Goal: Task Accomplishment & Management: Manage account settings

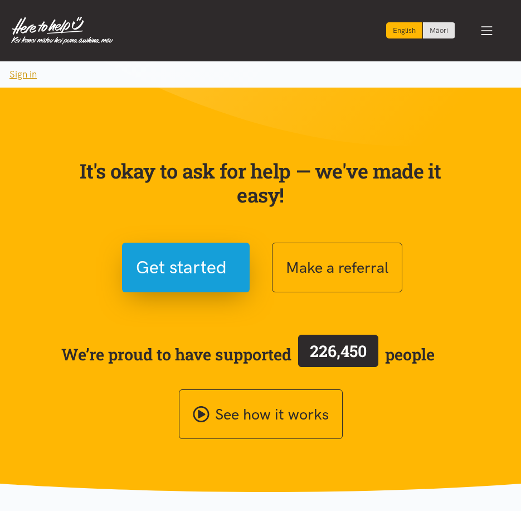
click at [20, 70] on button "Sign in" at bounding box center [23, 74] width 46 height 26
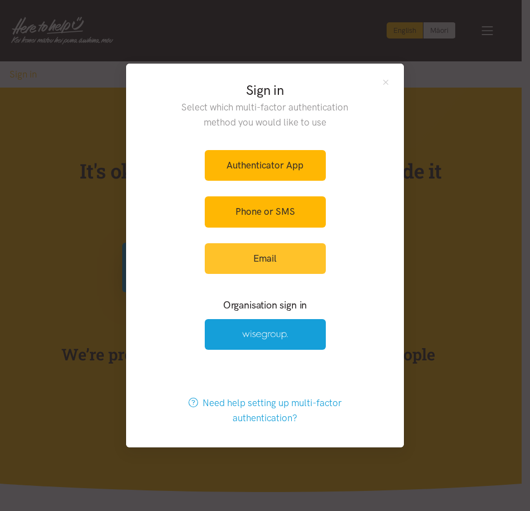
click at [270, 261] on link "Email" at bounding box center [265, 258] width 121 height 31
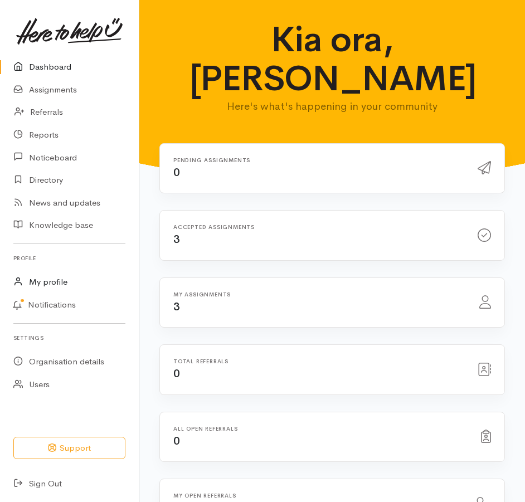
click at [66, 283] on link "My profile" at bounding box center [69, 282] width 139 height 23
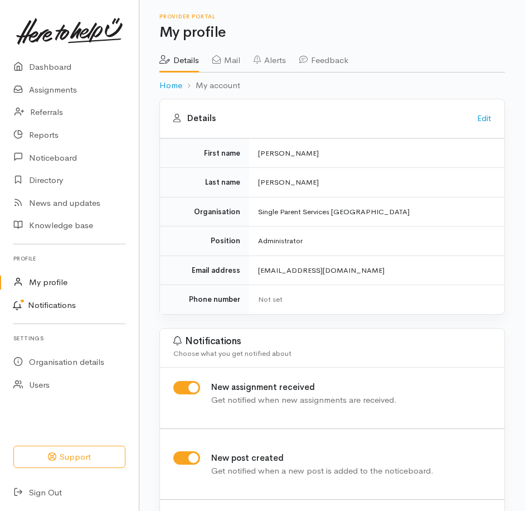
click at [57, 305] on link "Notifications" at bounding box center [68, 305] width 142 height 23
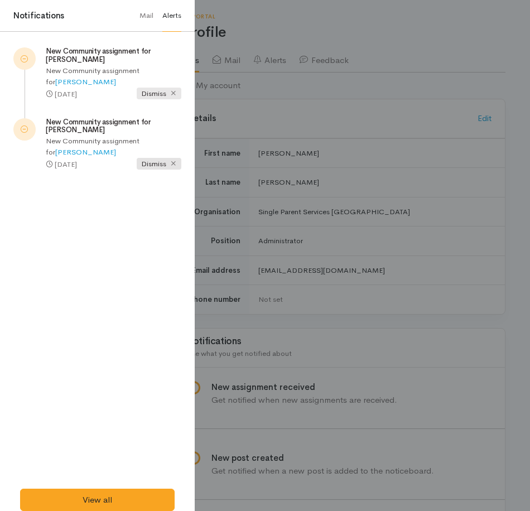
click at [171, 95] on icon at bounding box center [173, 92] width 7 height 7
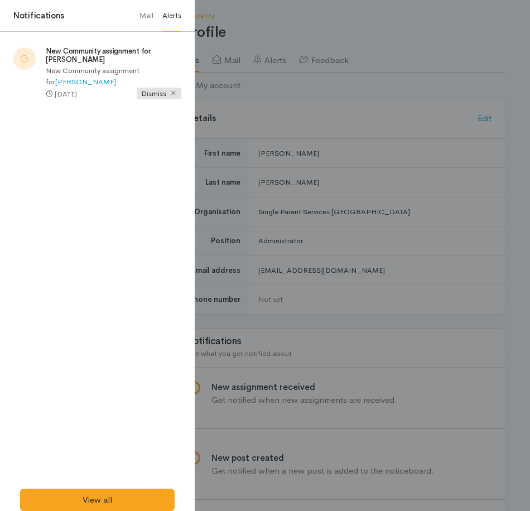
click at [171, 95] on icon at bounding box center [173, 92] width 7 height 7
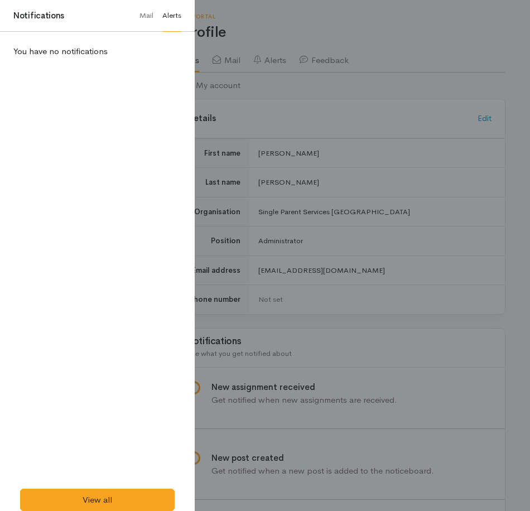
click at [348, 107] on div at bounding box center [265, 255] width 530 height 511
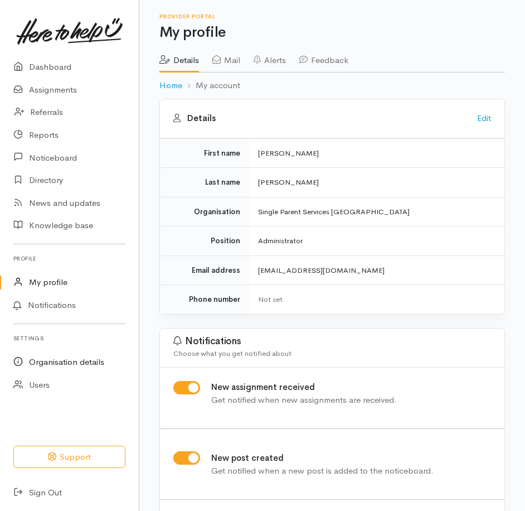
click at [89, 361] on link "Organisation details" at bounding box center [69, 362] width 139 height 23
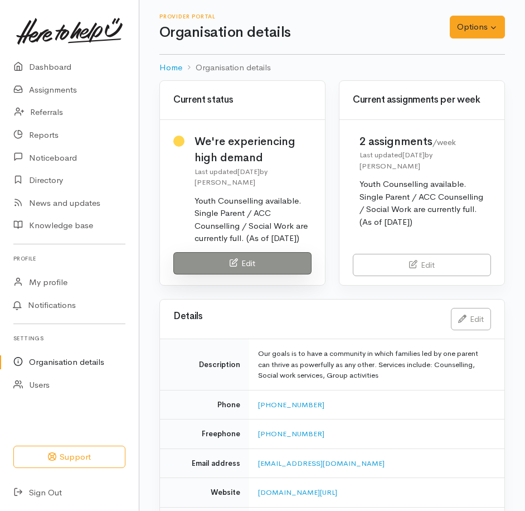
click at [254, 265] on link "Edit" at bounding box center [242, 263] width 138 height 23
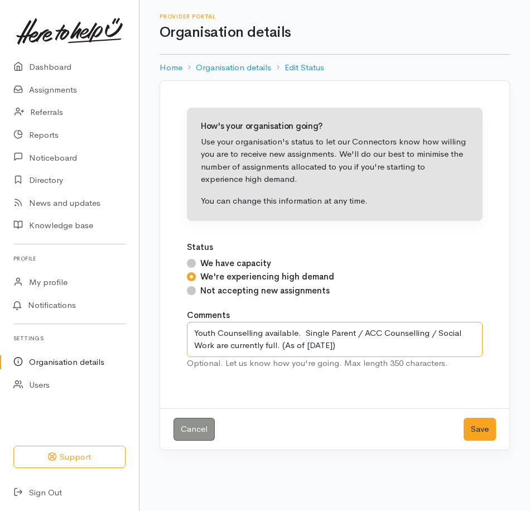
click at [193, 332] on textarea "Youth Counselling available. Single Parent / ACC Counselling / Social Work are …" at bounding box center [335, 339] width 296 height 35
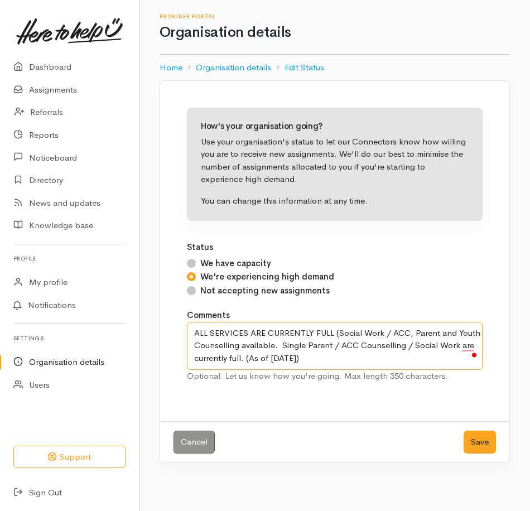
drag, startPoint x: 241, startPoint y: 356, endPoint x: 340, endPoint y: 347, distance: 99.7
click at [340, 347] on textarea "Youth Counselling available. Single Parent / ACC Counselling / Social Work are …" at bounding box center [335, 346] width 296 height 48
click at [240, 355] on textarea "Youth Counselling available. Single Parent / ACC Counselling / Social Work are …" at bounding box center [335, 346] width 296 height 48
click at [360, 360] on textarea "Youth Counselling available. Single Parent / ACC Counselling / Social Work are …" at bounding box center [335, 346] width 296 height 48
drag, startPoint x: 243, startPoint y: 356, endPoint x: 240, endPoint y: 346, distance: 10.6
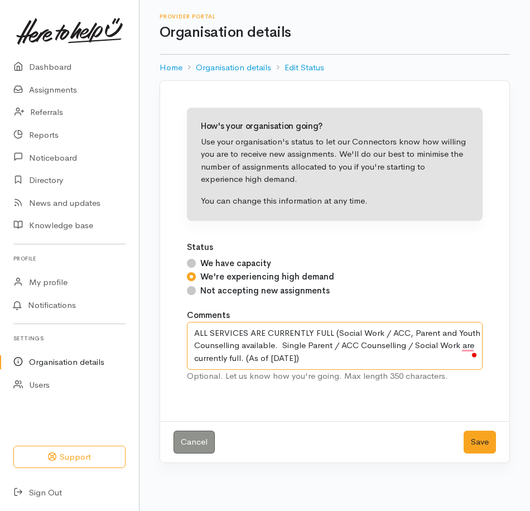
click at [240, 346] on textarea "Youth Counselling available. Single Parent / ACC Counselling / Social Work are …" at bounding box center [335, 346] width 296 height 48
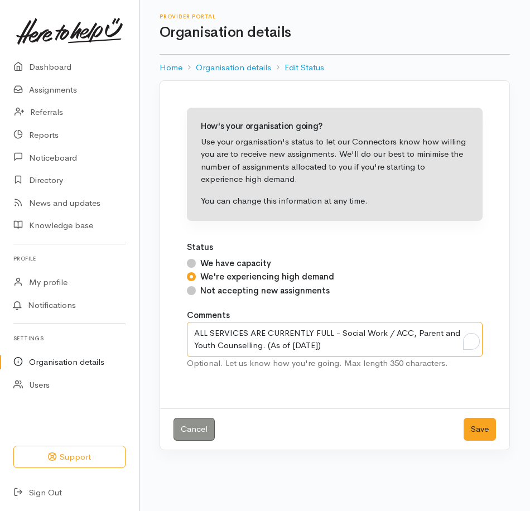
drag, startPoint x: 315, startPoint y: 346, endPoint x: 293, endPoint y: 349, distance: 22.6
click at [293, 349] on textarea "Youth Counselling available. Single Parent / ACC Counselling / Social Work are …" at bounding box center [335, 339] width 296 height 35
type textarea "ALL SERVICES ARE CURRENTLY FULL - Social Work / ACC, Parent and Youth Counselli…"
click at [189, 292] on input "Not accepting new assignments" at bounding box center [191, 290] width 9 height 9
radio input "true"
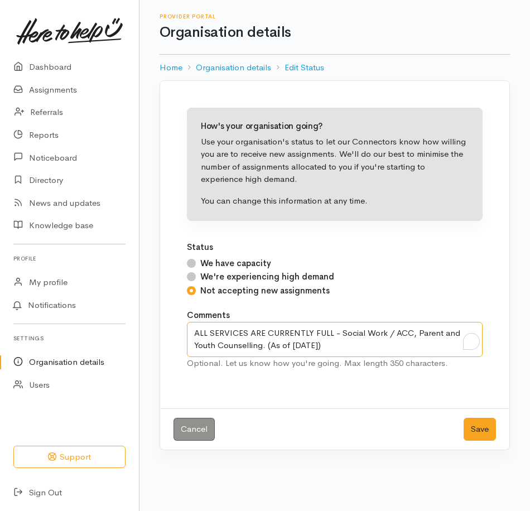
drag, startPoint x: 327, startPoint y: 346, endPoint x: 190, endPoint y: 333, distance: 137.8
click at [190, 333] on textarea "Youth Counselling available. Single Parent / ACC Counselling / Social Work are …" at bounding box center [335, 339] width 296 height 35
click at [469, 389] on div "How's your organisation going? Use your organisation's status to let our Connec…" at bounding box center [334, 244] width 322 height 301
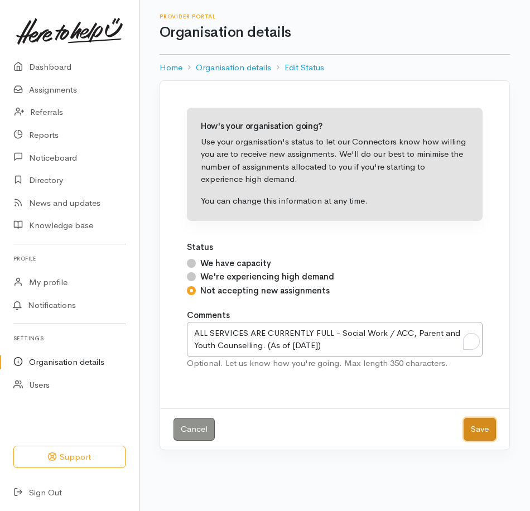
click at [486, 431] on button "Save" at bounding box center [479, 429] width 32 height 23
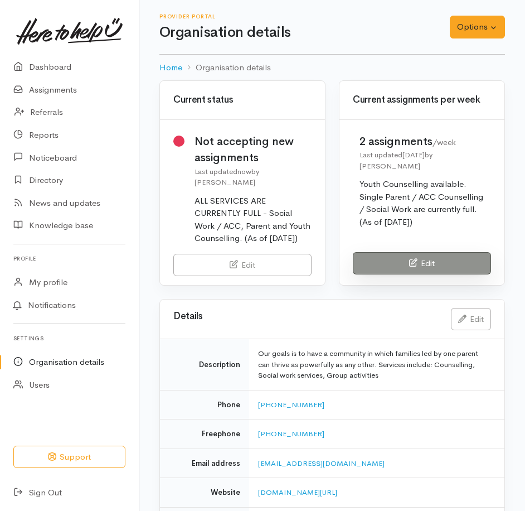
click at [440, 252] on link "Edit" at bounding box center [422, 263] width 138 height 23
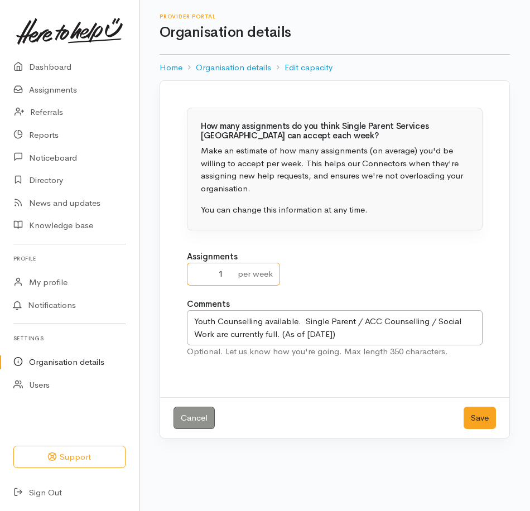
click at [224, 276] on input "1" at bounding box center [209, 274] width 45 height 23
type input "0"
click at [226, 275] on input "0" at bounding box center [209, 274] width 45 height 23
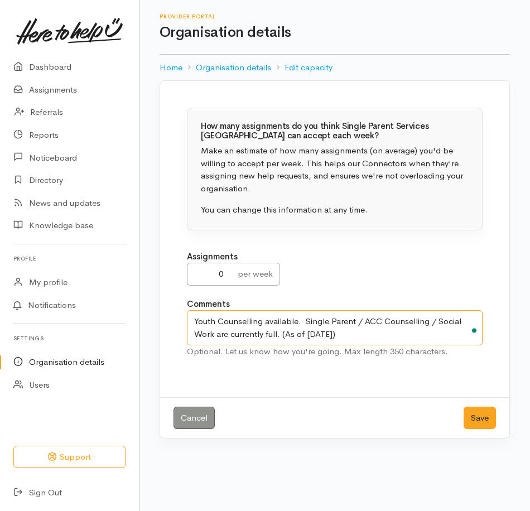
drag, startPoint x: 299, startPoint y: 338, endPoint x: 186, endPoint y: 320, distance: 115.1
click at [186, 320] on div "How many assignments do you think Single Parent Services Waikato can accept eac…" at bounding box center [334, 238] width 322 height 289
paste textarea "ALL SERVICES ARE CURRENTLY FULL - Social Work / ACC, Parent and Youth Counselli…"
type textarea "ALL SERVICES ARE CURRENTLY FULL - Social Work / ACC, Parent and Youth Counselli…"
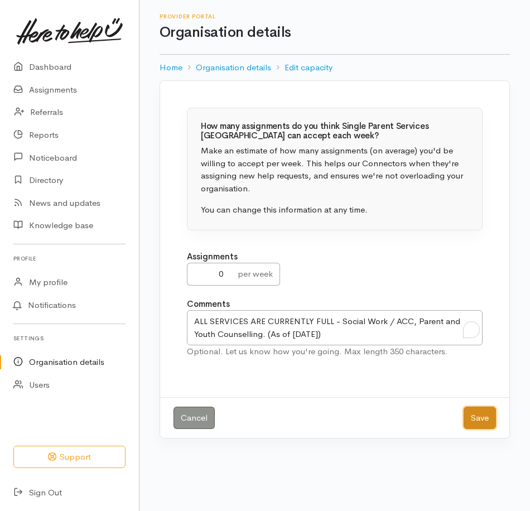
click at [482, 422] on button "Save" at bounding box center [479, 418] width 32 height 23
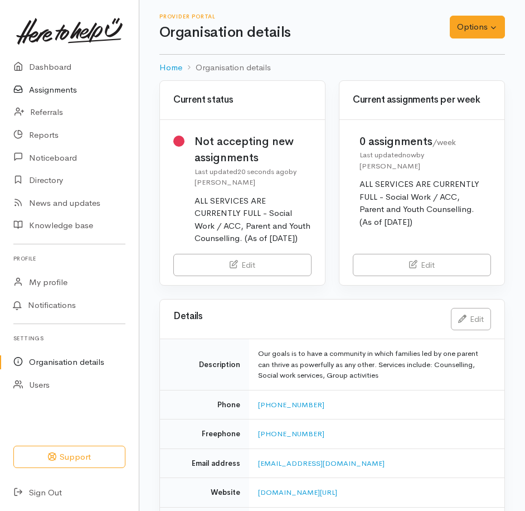
click at [70, 89] on link "Assignments" at bounding box center [69, 90] width 139 height 23
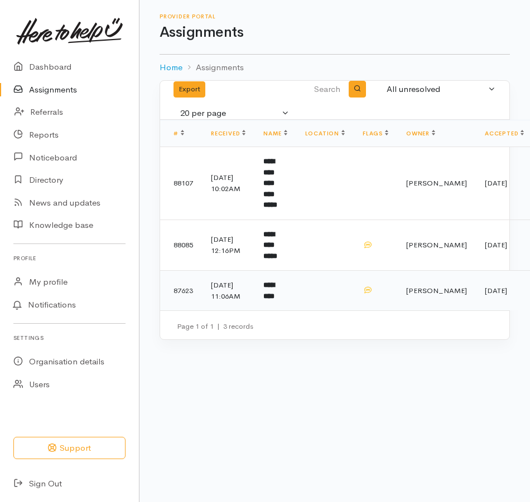
click at [317, 297] on td at bounding box center [324, 291] width 57 height 40
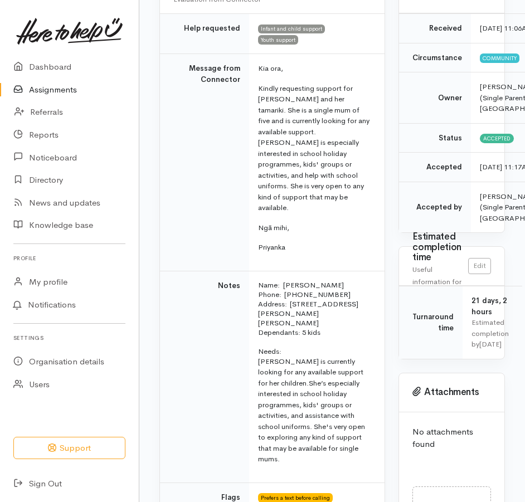
scroll to position [56, 0]
